Goal: Task Accomplishment & Management: Use online tool/utility

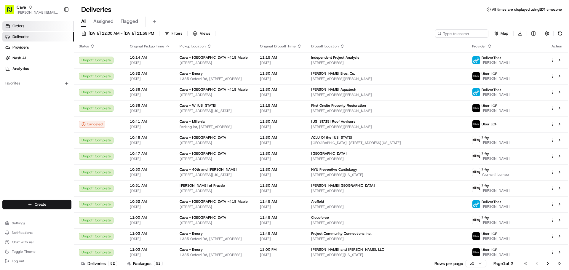
click at [47, 30] on link "Orders" at bounding box center [37, 25] width 71 height 9
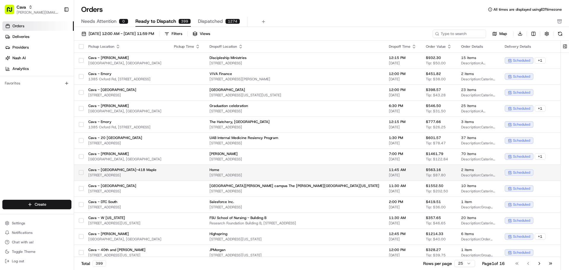
click at [101, 169] on span "Cava - [GEOGRAPHIC_DATA]-418 Maple" at bounding box center [126, 170] width 76 height 5
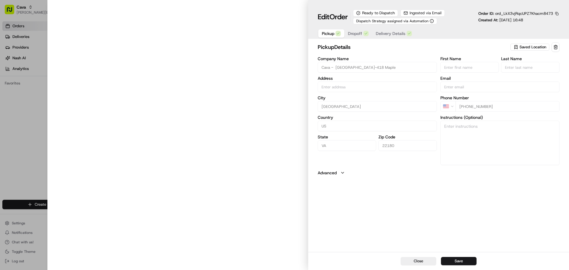
type input "[STREET_ADDRESS]"
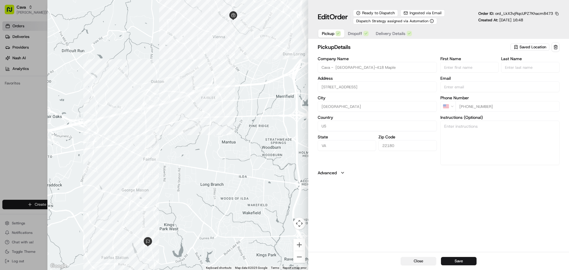
click at [406, 263] on button "Close" at bounding box center [419, 261] width 36 height 8
type input "+1"
